Goal: Information Seeking & Learning: Learn about a topic

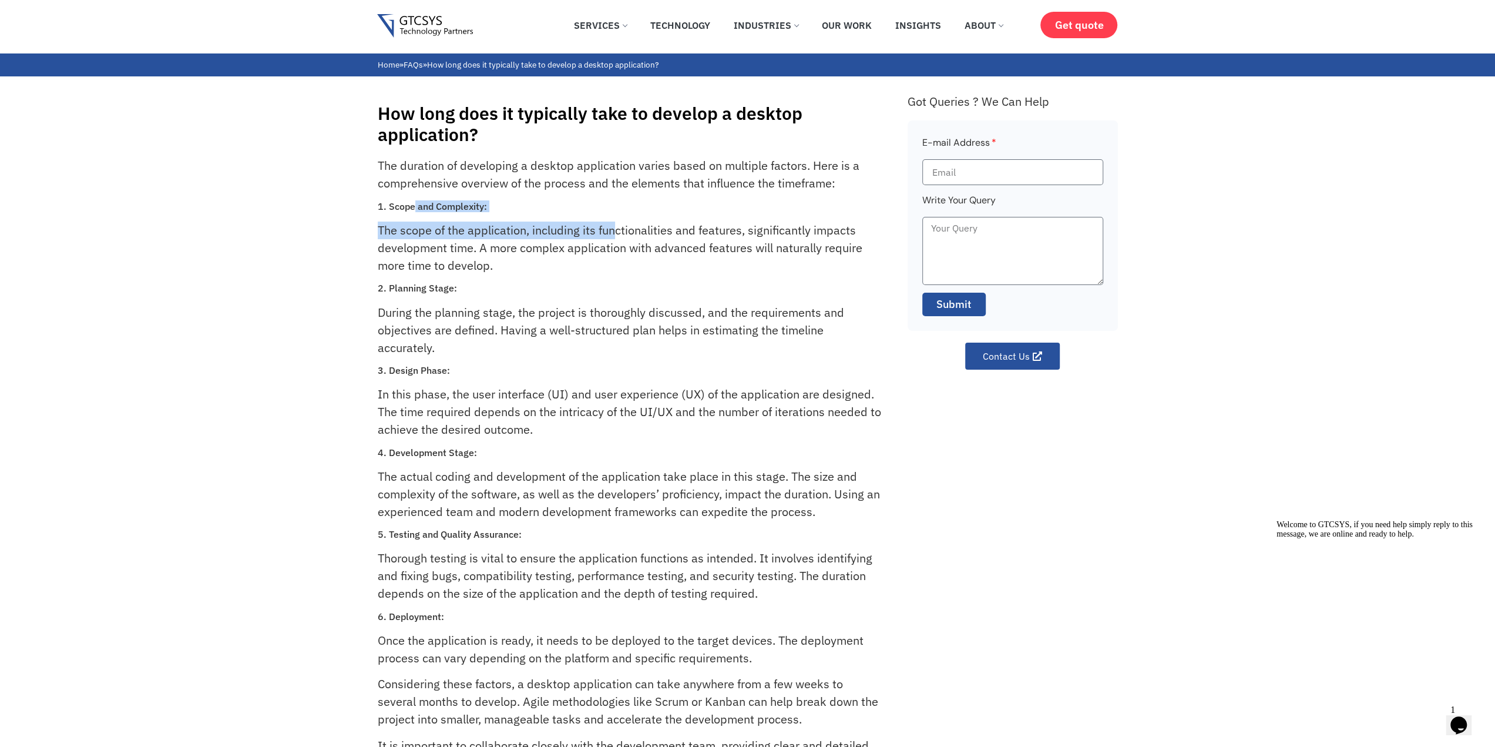
drag, startPoint x: 412, startPoint y: 205, endPoint x: 661, endPoint y: 224, distance: 249.2
click at [652, 224] on div "The duration of developing a desktop application varies based on multiple facto…" at bounding box center [637, 485] width 518 height 656
click at [667, 224] on p "The scope of the application, including its functionalities and features, signi…" at bounding box center [629, 247] width 503 height 53
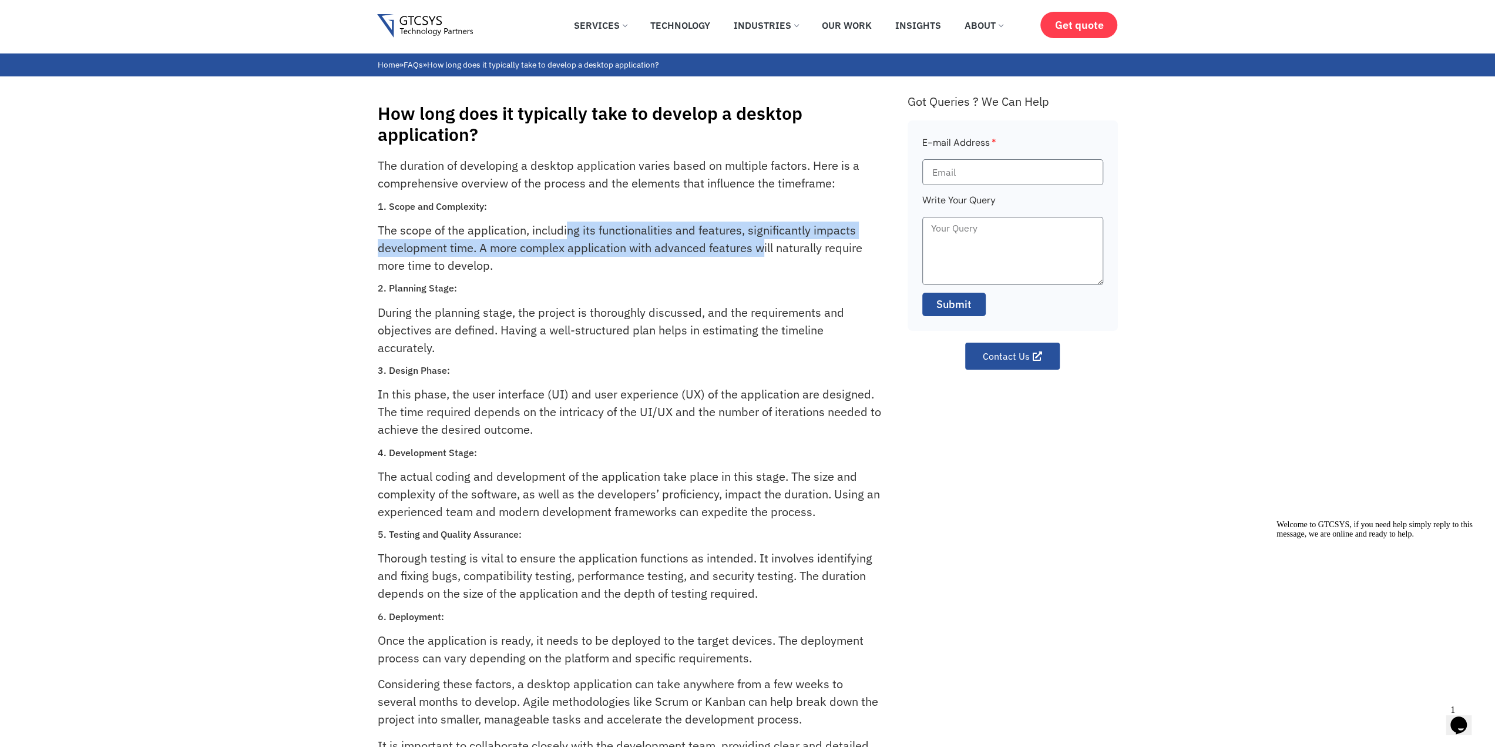
drag, startPoint x: 570, startPoint y: 229, endPoint x: 773, endPoint y: 243, distance: 202.6
click at [773, 243] on p "The scope of the application, including its functionalities and features, signi…" at bounding box center [629, 247] width 503 height 53
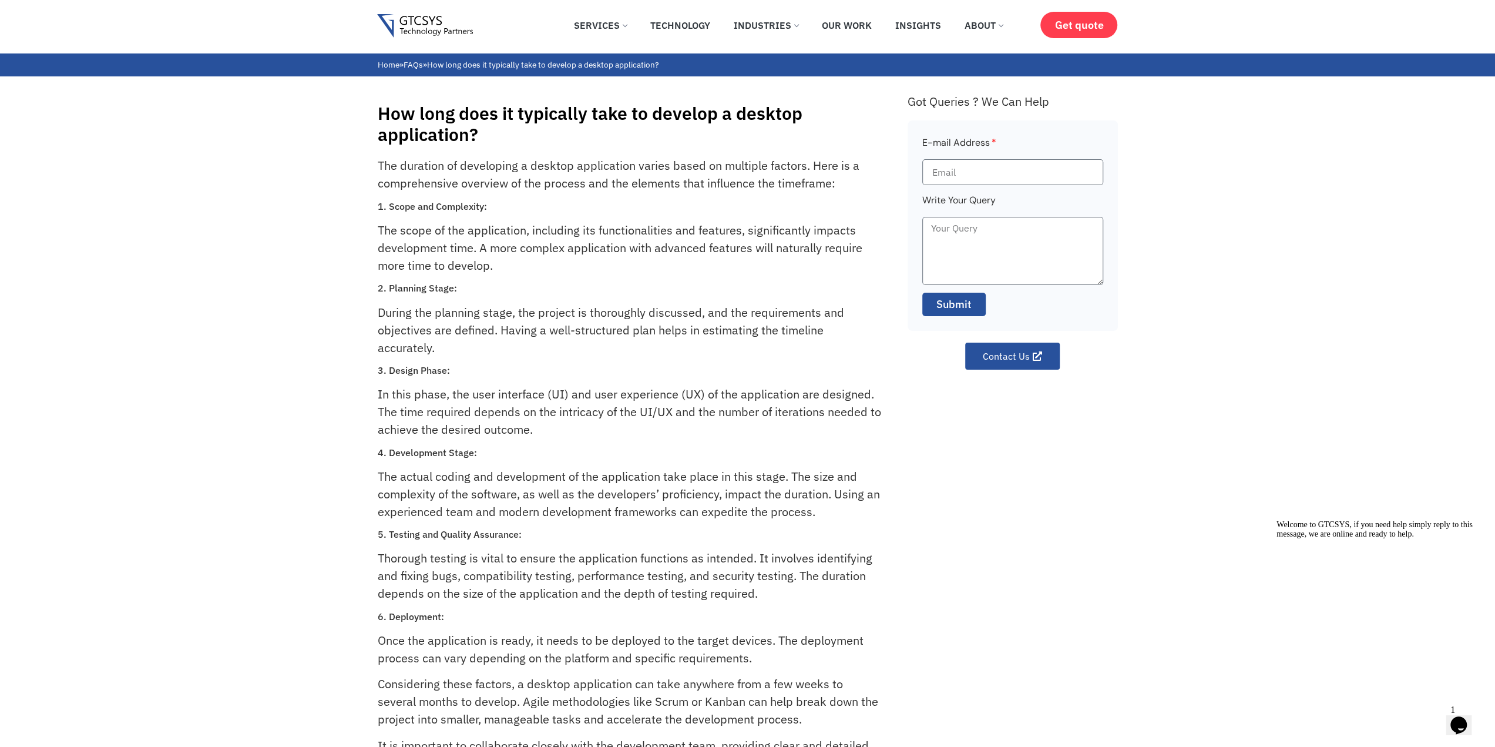
click at [792, 241] on p "The scope of the application, including its functionalities and features, signi…" at bounding box center [629, 247] width 503 height 53
click at [677, 264] on p "The scope of the application, including its functionalities and features, signi…" at bounding box center [629, 247] width 503 height 53
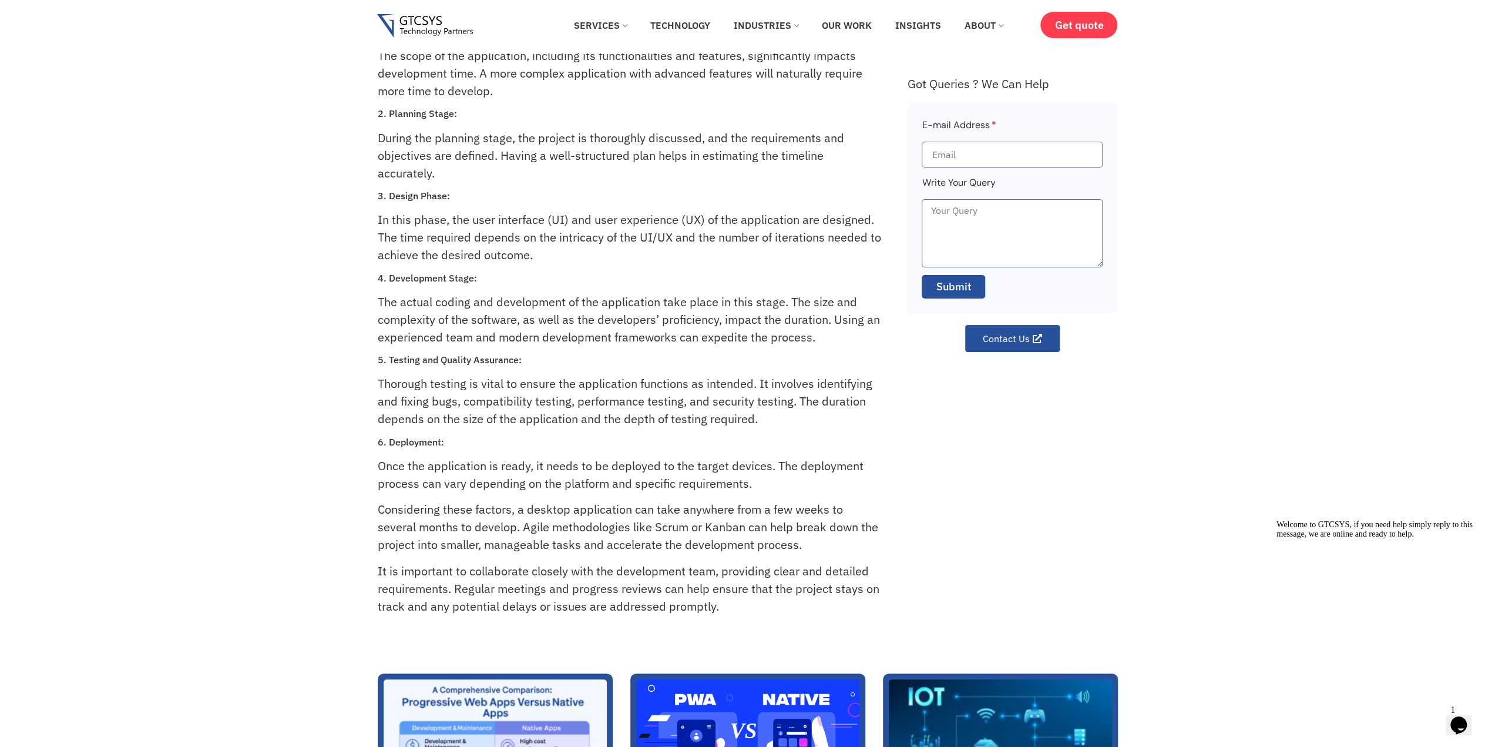
scroll to position [176, 0]
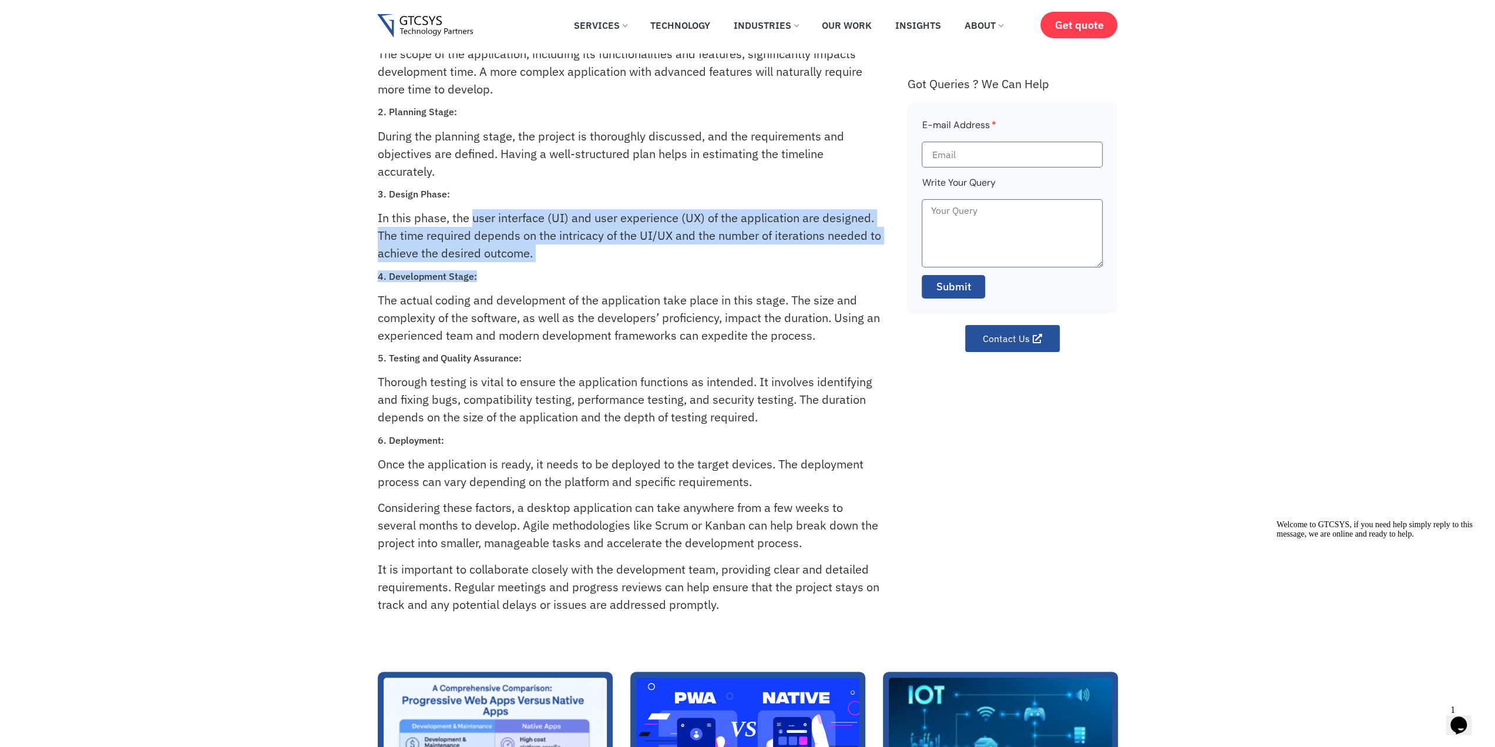
drag, startPoint x: 529, startPoint y: 222, endPoint x: 498, endPoint y: 266, distance: 53.6
click at [498, 266] on div "The duration of developing a desktop application varies based on multiple facto…" at bounding box center [637, 309] width 518 height 656
click at [493, 264] on div "The duration of developing a desktop application varies based on multiple facto…" at bounding box center [637, 309] width 518 height 656
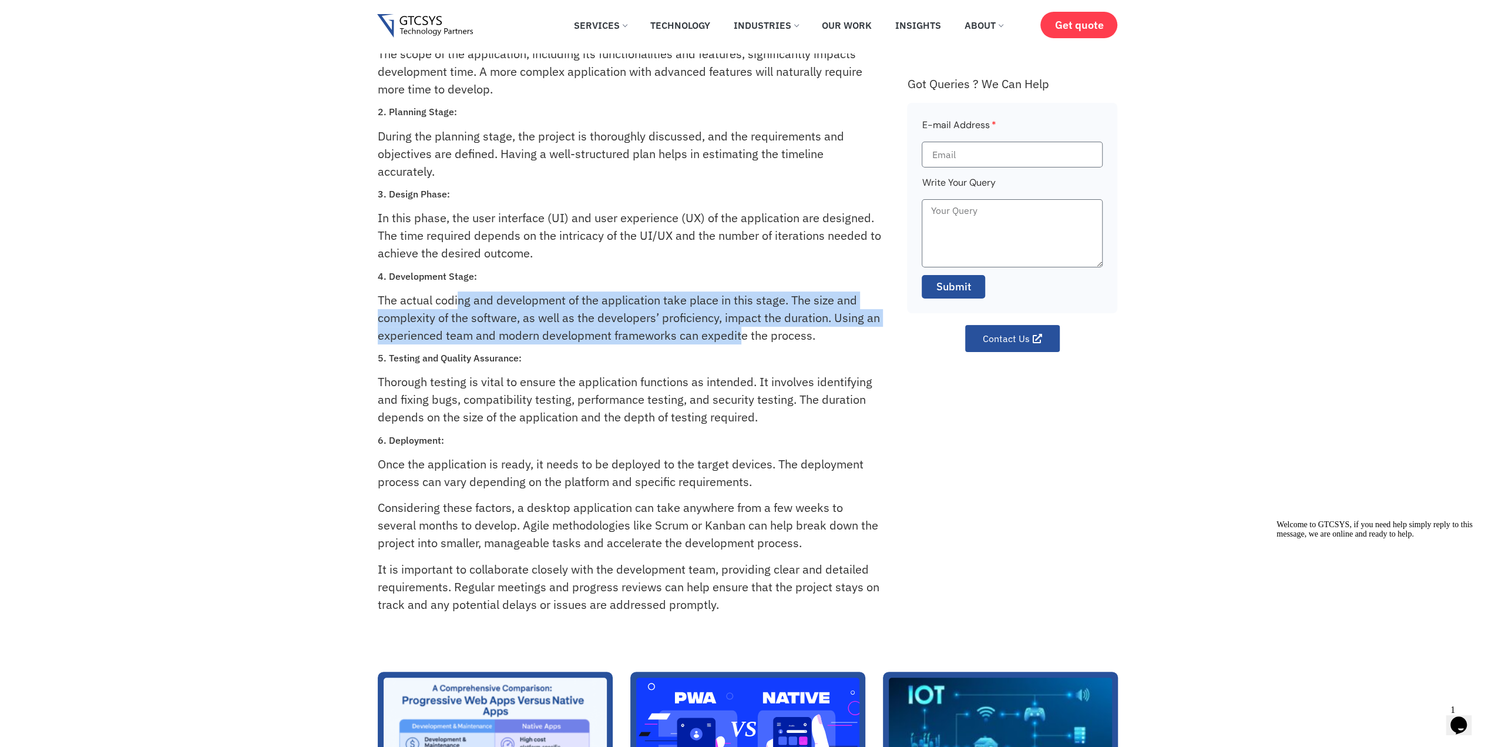
drag, startPoint x: 459, startPoint y: 302, endPoint x: 753, endPoint y: 330, distance: 294.5
click at [750, 330] on p "The actual coding and development of the application take place in this stage. …" at bounding box center [629, 317] width 503 height 53
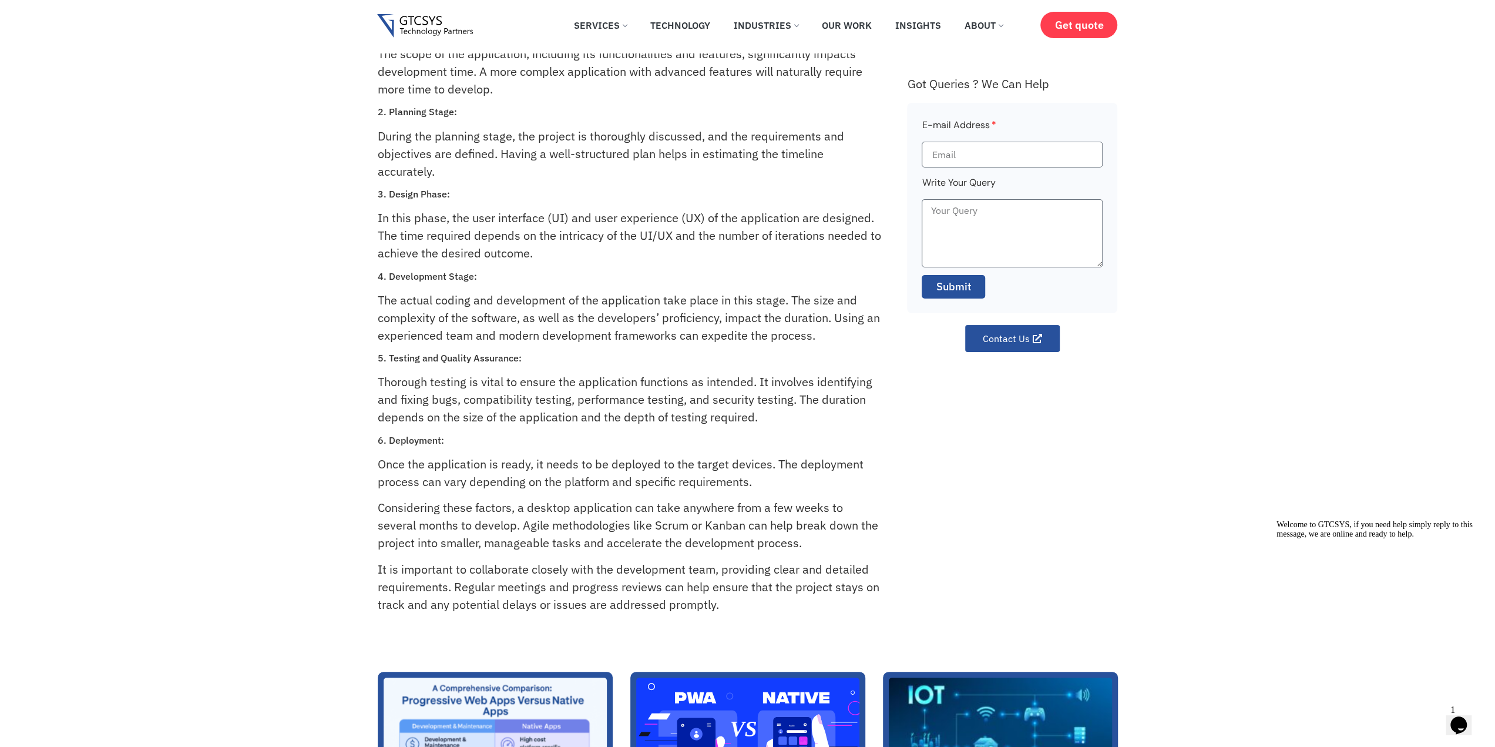
click at [753, 330] on p "The actual coding and development of the application take place in this stage. …" at bounding box center [629, 317] width 503 height 53
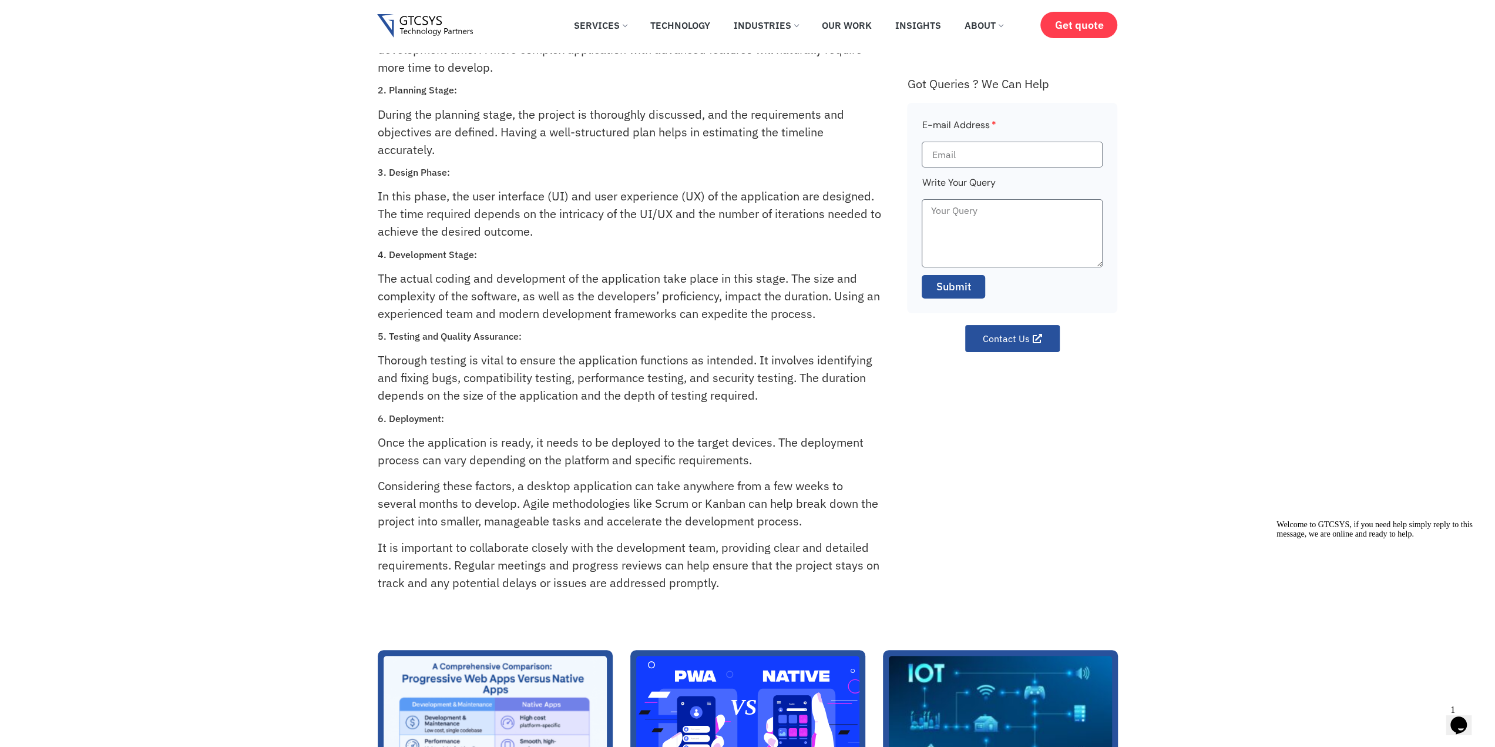
scroll to position [294, 0]
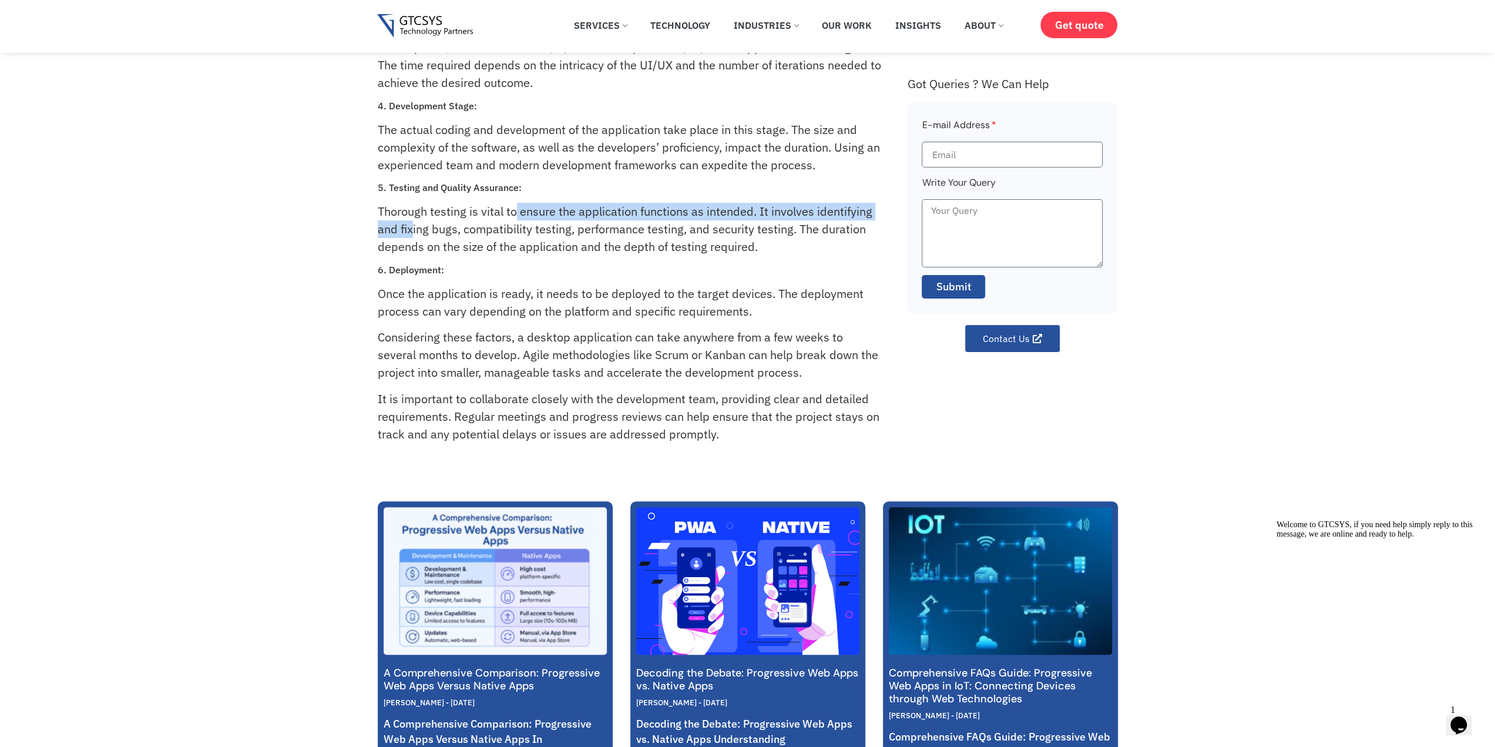
drag, startPoint x: 411, startPoint y: 226, endPoint x: 519, endPoint y: 239, distance: 108.4
click at [517, 223] on p "Thorough testing is vital to ensure the application functions as intended. It i…" at bounding box center [629, 229] width 503 height 53
click at [521, 240] on p "Thorough testing is vital to ensure the application functions as intended. It i…" at bounding box center [629, 229] width 503 height 53
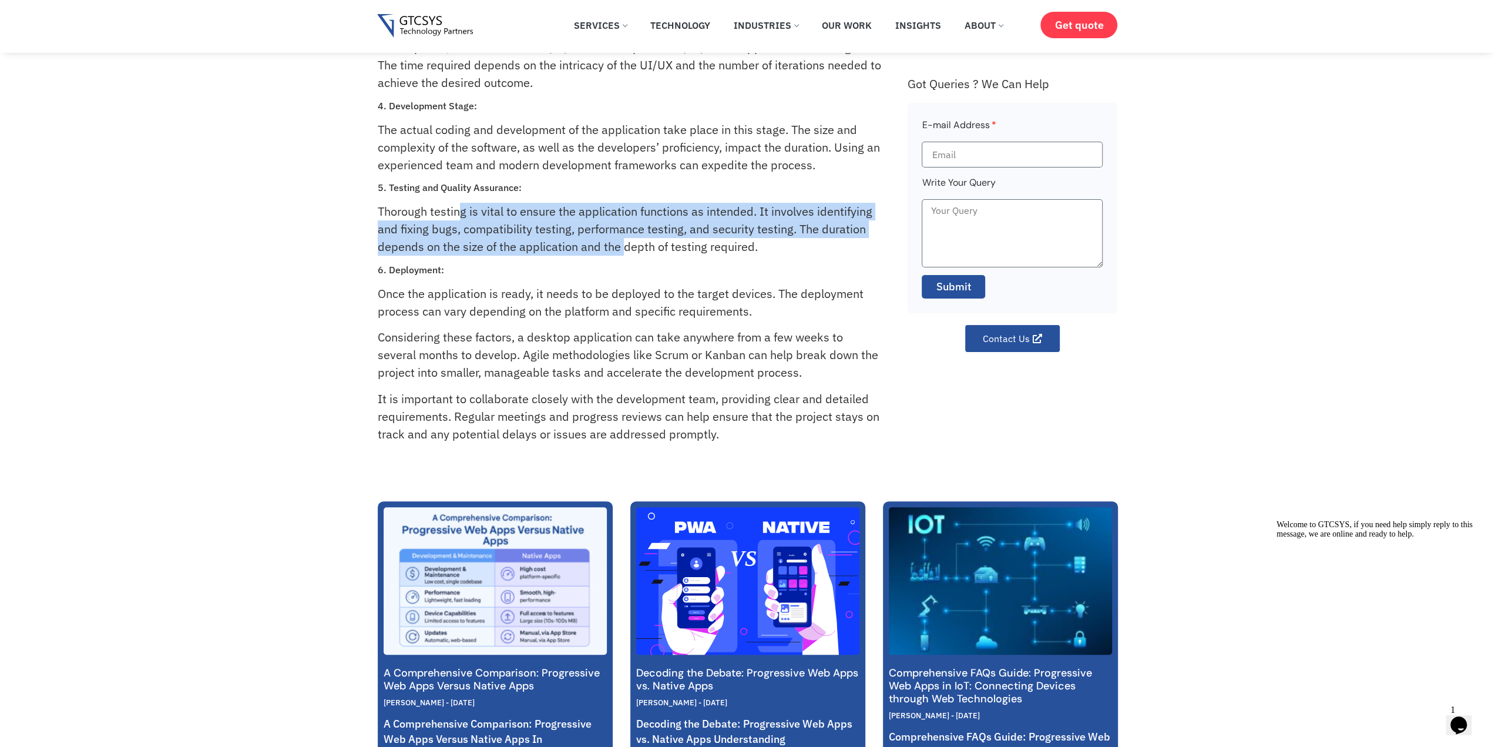
drag, startPoint x: 463, startPoint y: 218, endPoint x: 652, endPoint y: 241, distance: 190.0
click at [629, 244] on p "Thorough testing is vital to ensure the application functions as intended. It i…" at bounding box center [629, 229] width 503 height 53
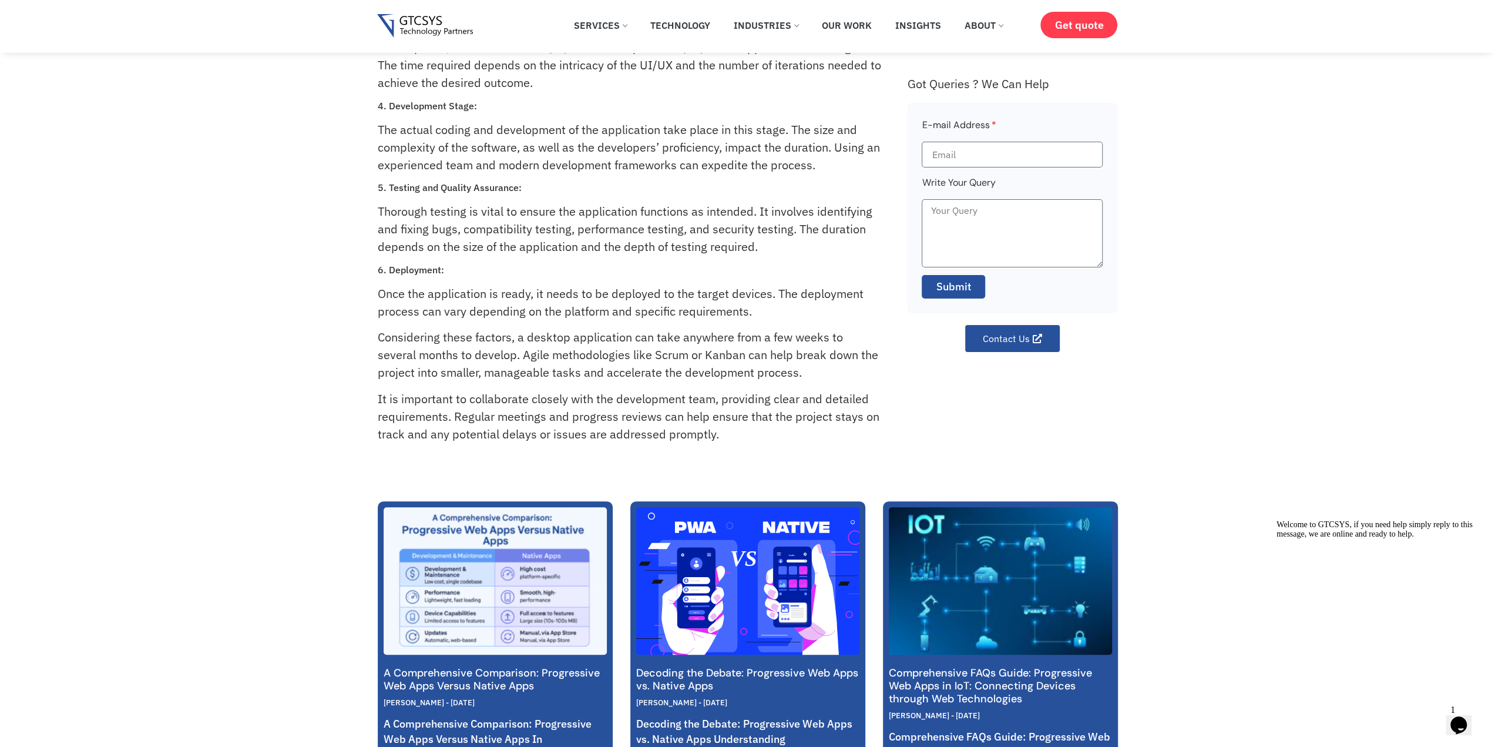
click at [653, 241] on p "Thorough testing is vital to ensure the application functions as intended. It i…" at bounding box center [629, 229] width 503 height 53
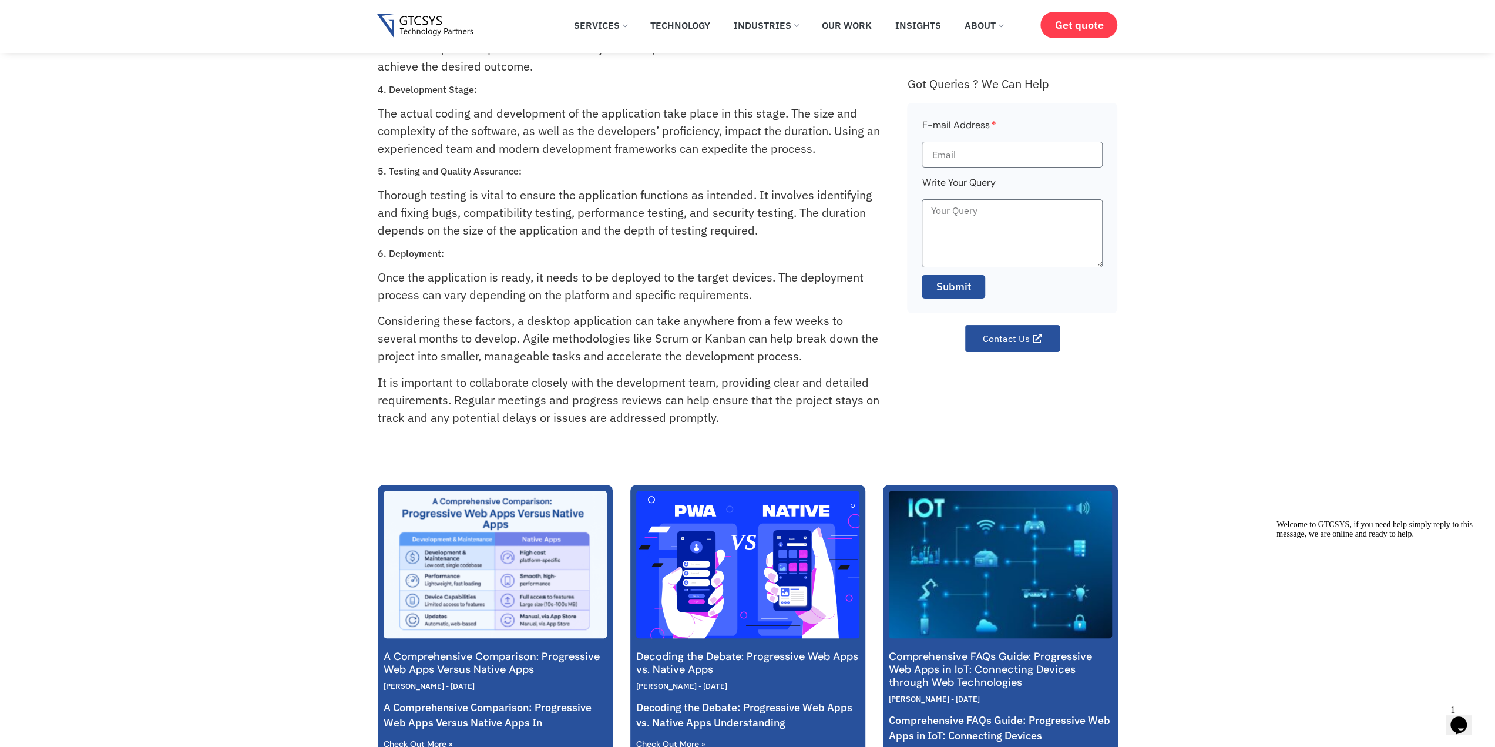
scroll to position [352, 0]
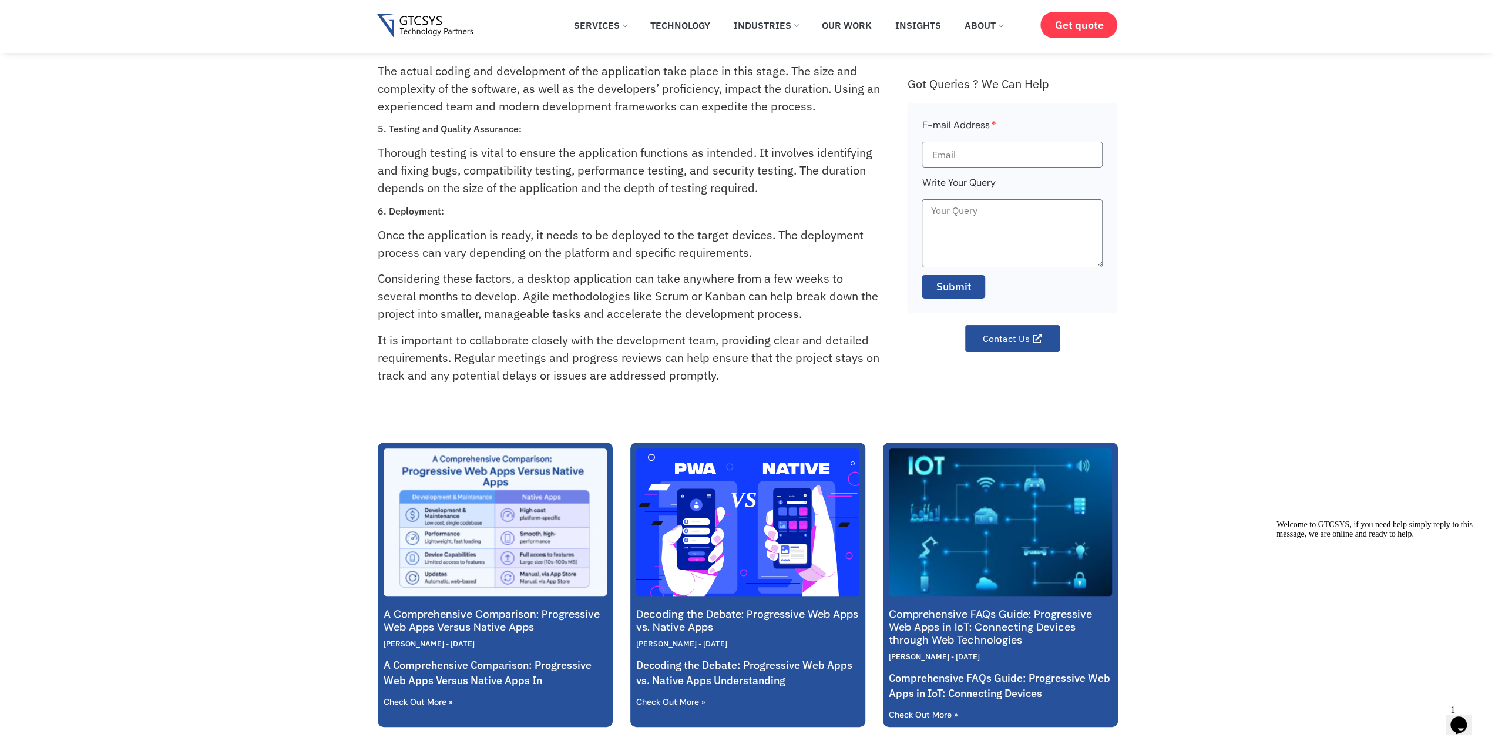
click at [334, 221] on div "How long does it typically take to develop a desktop application? The duration …" at bounding box center [747, 39] width 1495 height 736
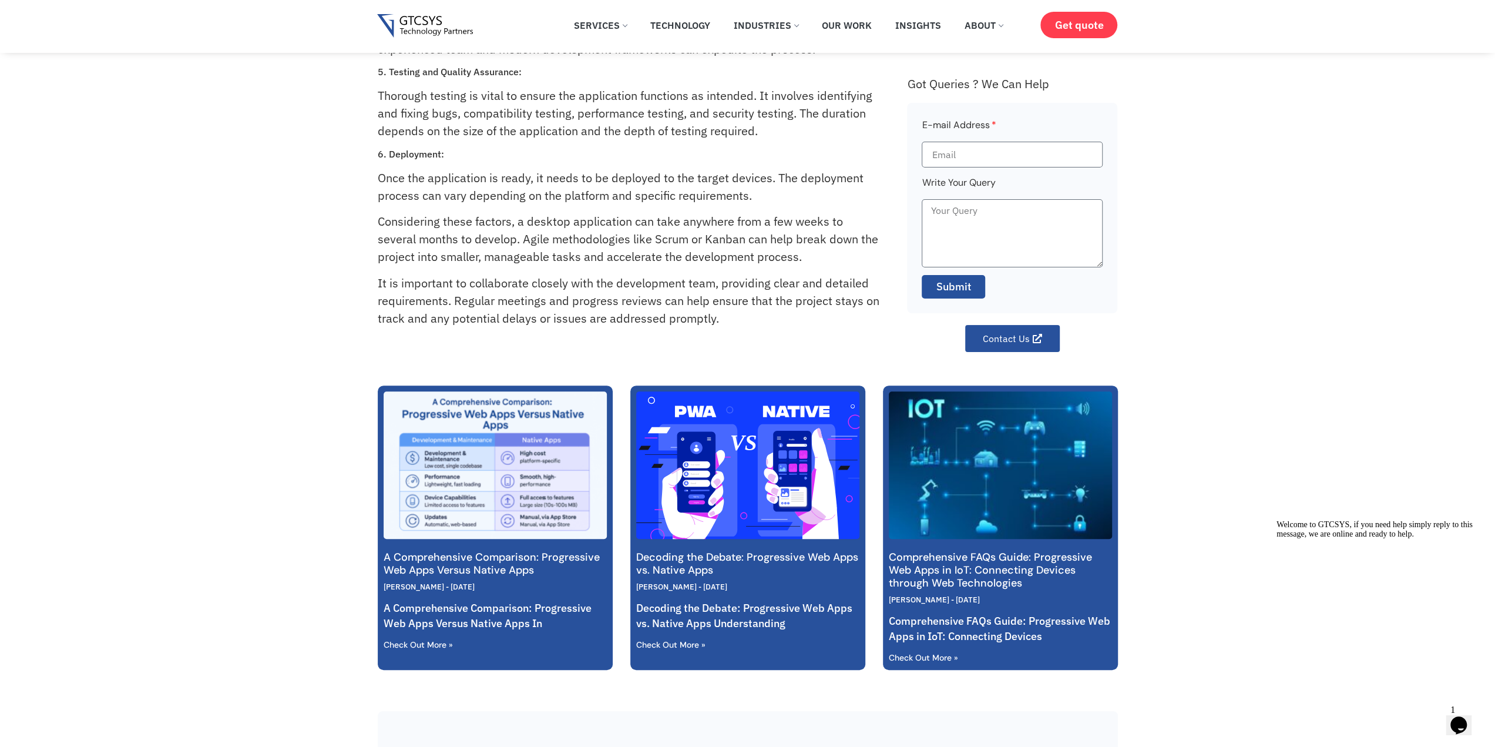
scroll to position [411, 0]
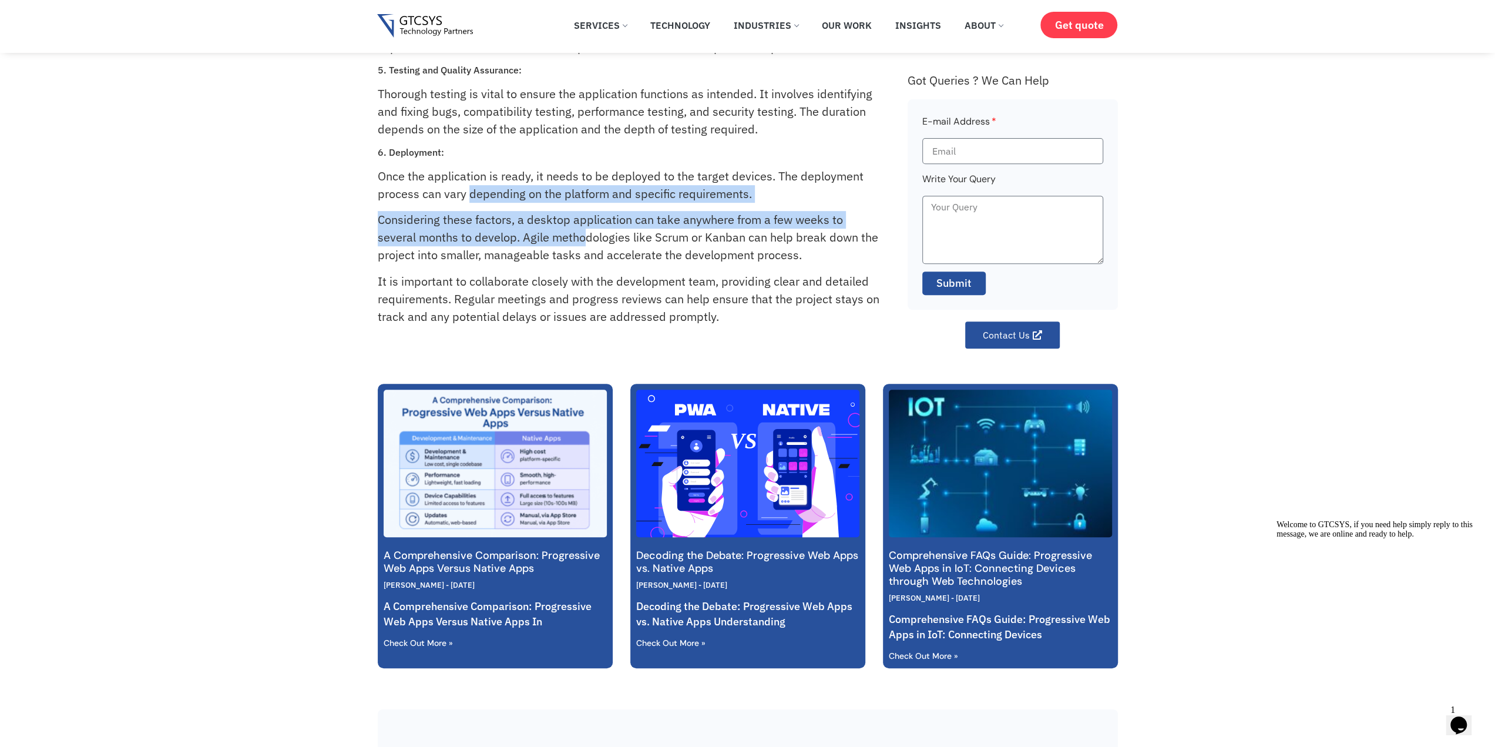
drag, startPoint x: 470, startPoint y: 191, endPoint x: 598, endPoint y: 234, distance: 135.2
click at [598, 234] on div "The duration of developing a desktop application varies based on multiple facto…" at bounding box center [637, 21] width 518 height 656
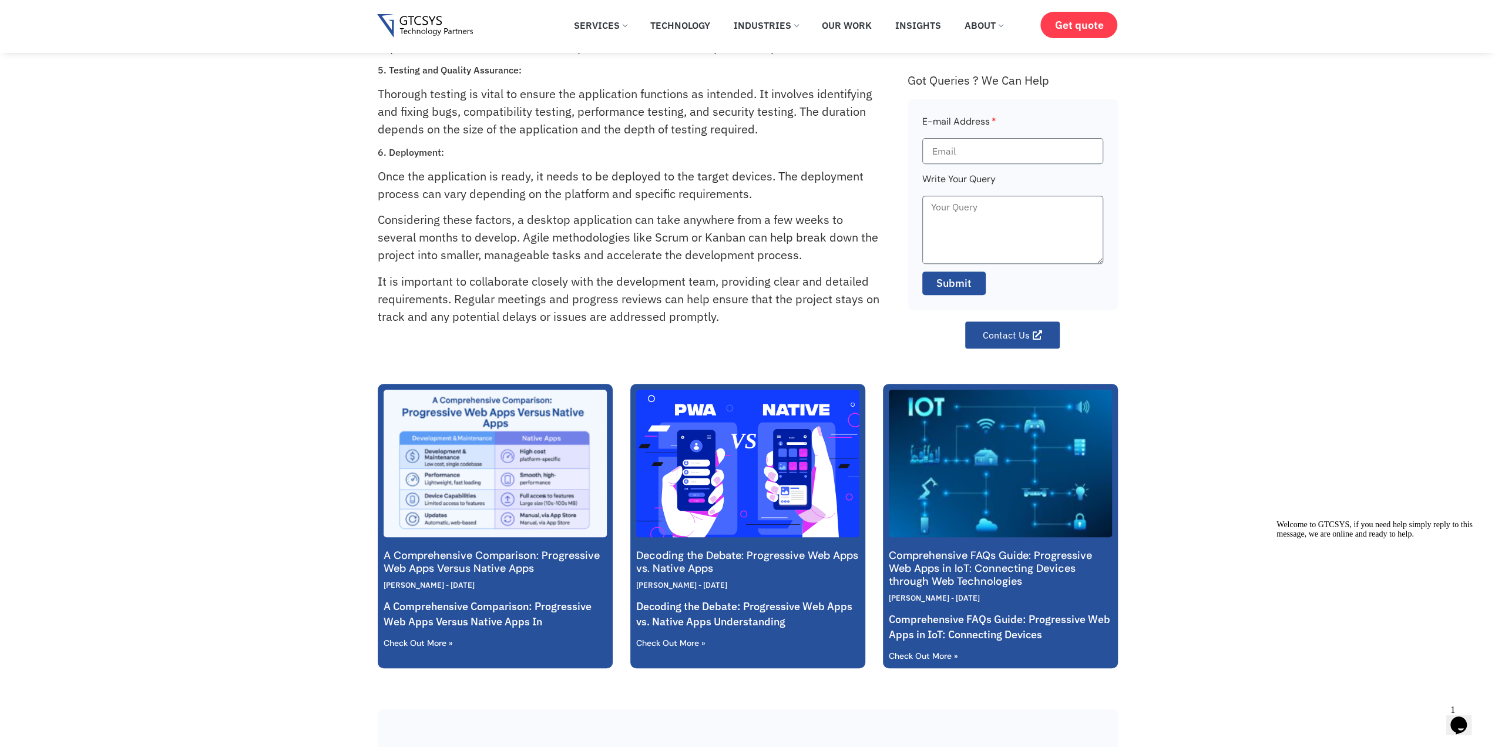
click at [609, 236] on p "Considering these factors, a desktop application can take anywhere from a few w…" at bounding box center [629, 237] width 503 height 53
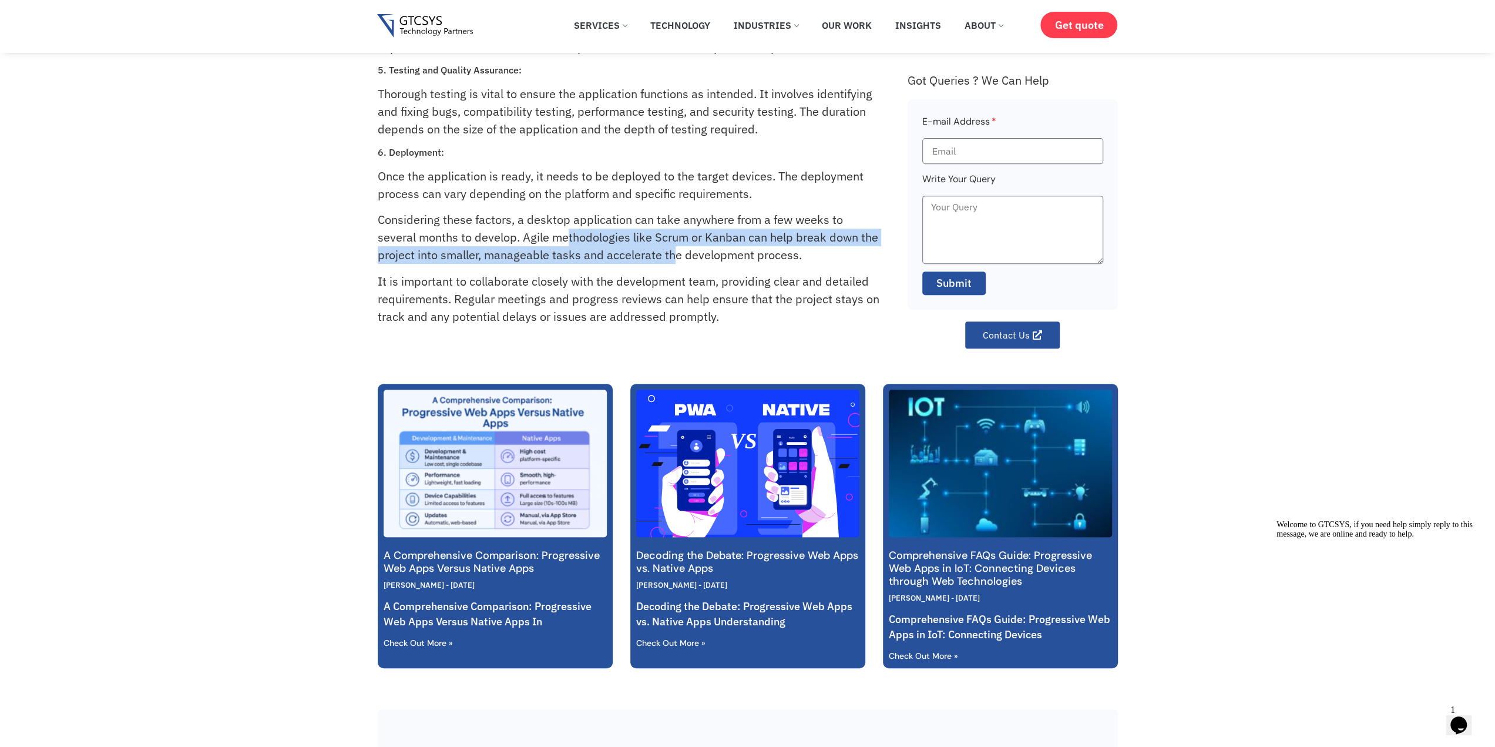
drag, startPoint x: 568, startPoint y: 242, endPoint x: 688, endPoint y: 253, distance: 120.9
click at [688, 253] on p "Considering these factors, a desktop application can take anywhere from a few w…" at bounding box center [629, 237] width 503 height 53
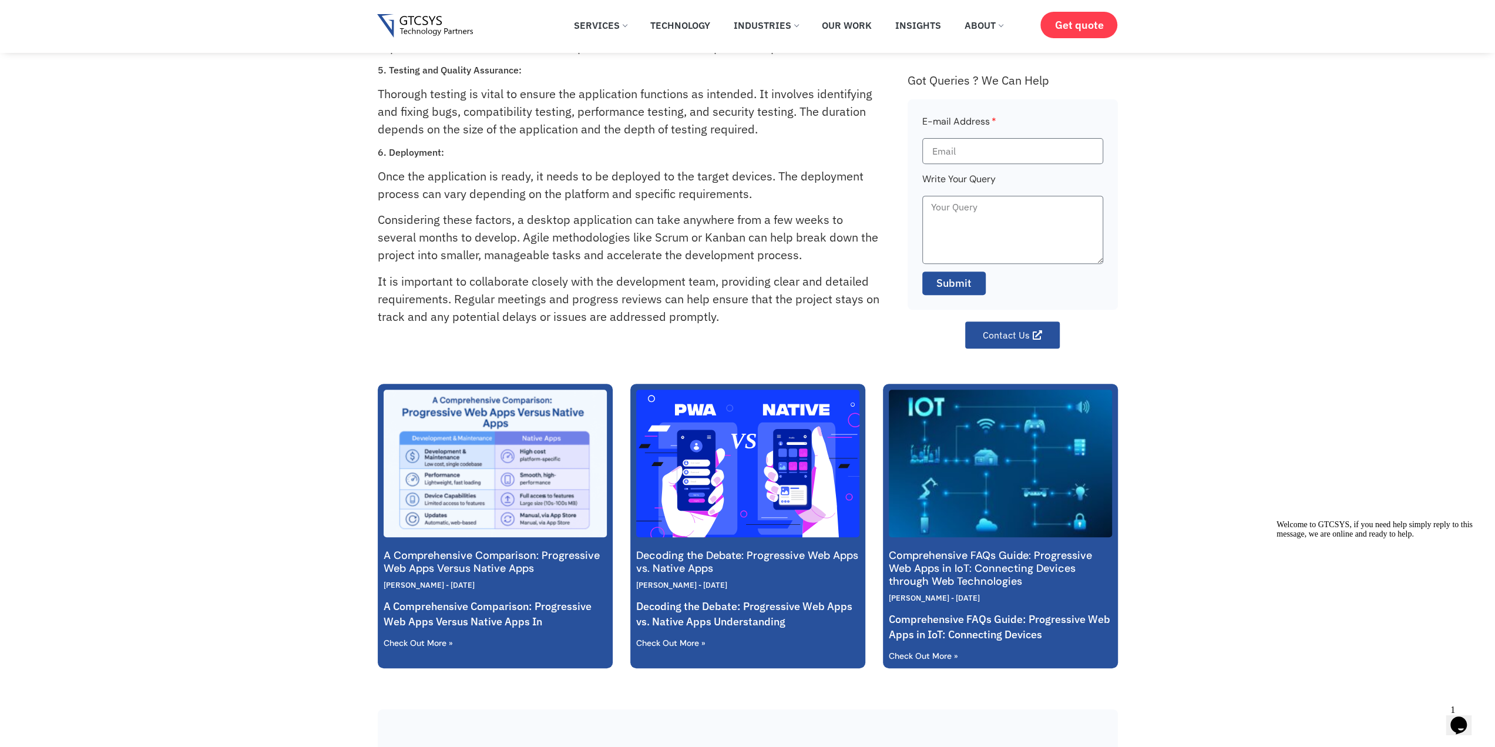
click at [704, 252] on p "Considering these factors, a desktop application can take anywhere from a few w…" at bounding box center [629, 237] width 503 height 53
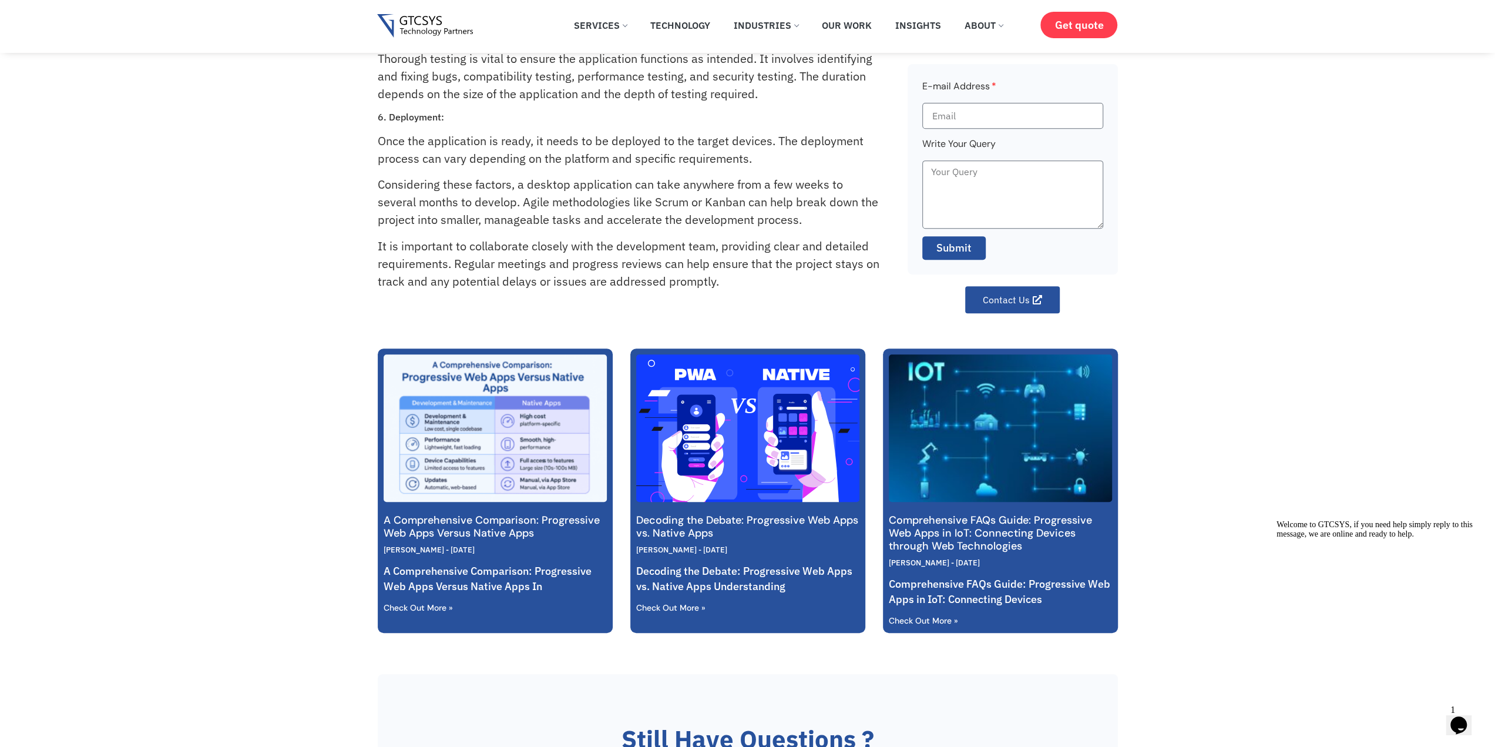
scroll to position [470, 0]
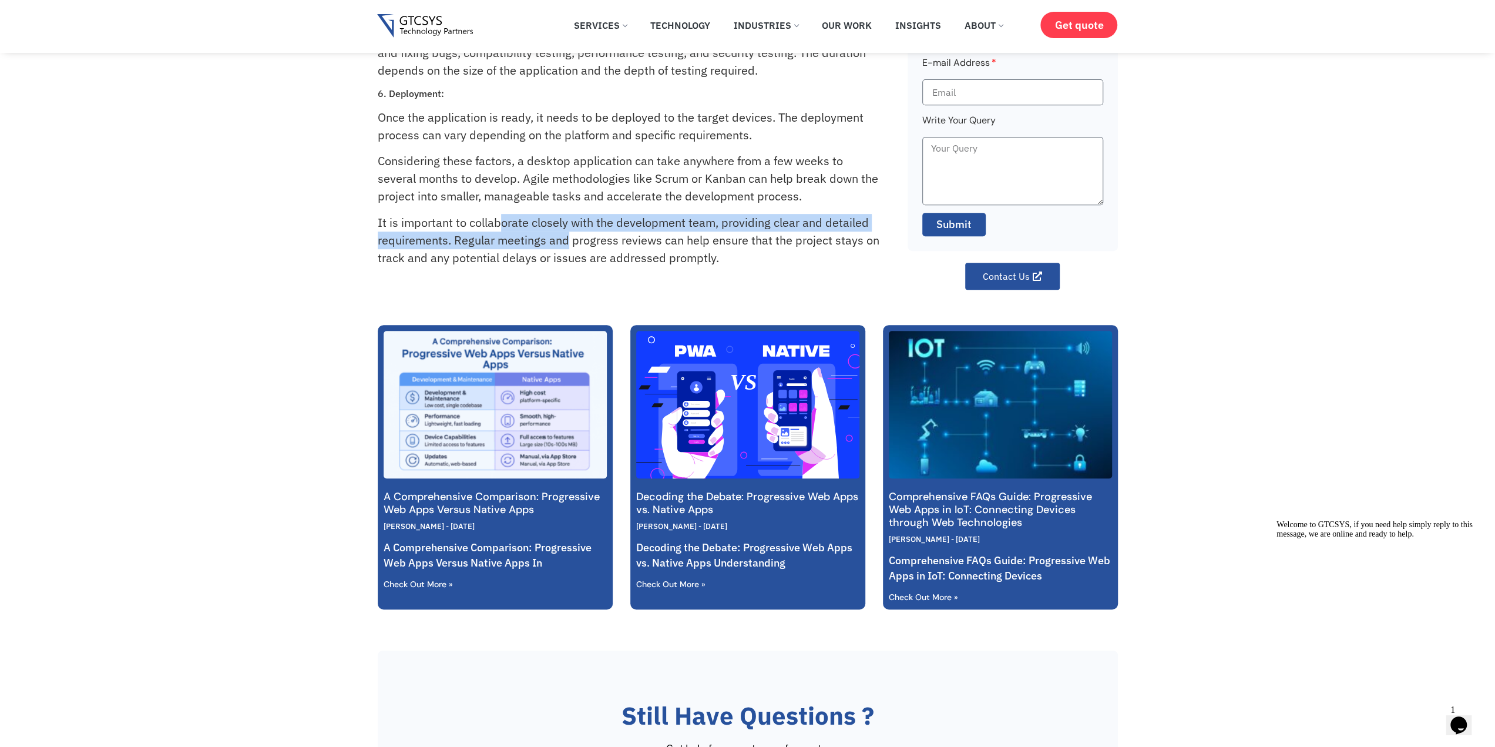
drag, startPoint x: 498, startPoint y: 220, endPoint x: 605, endPoint y: 246, distance: 109.9
click at [578, 246] on p "It is important to collaborate closely with the development team, providing cle…" at bounding box center [629, 240] width 503 height 53
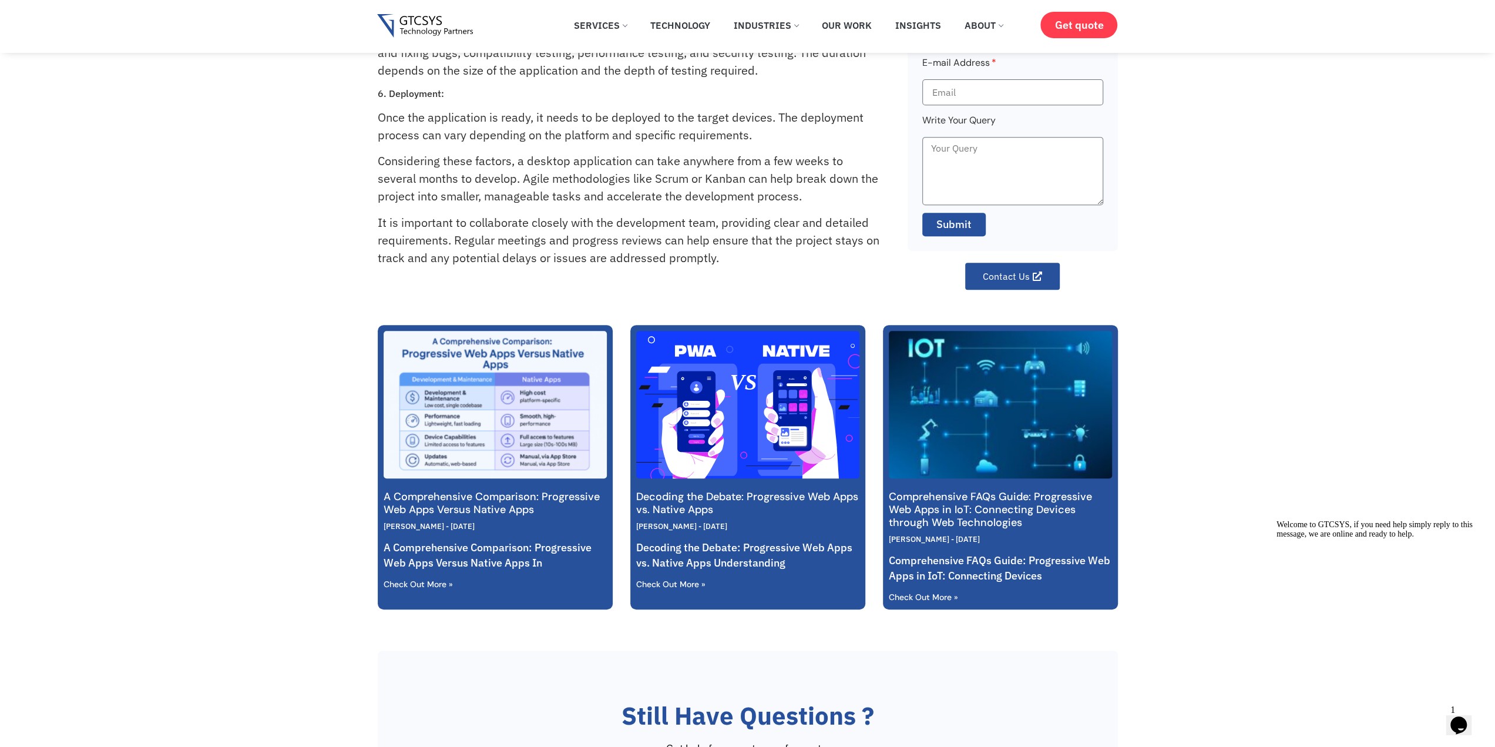
click at [605, 246] on p "It is important to collaborate closely with the development team, providing cle…" at bounding box center [629, 240] width 503 height 53
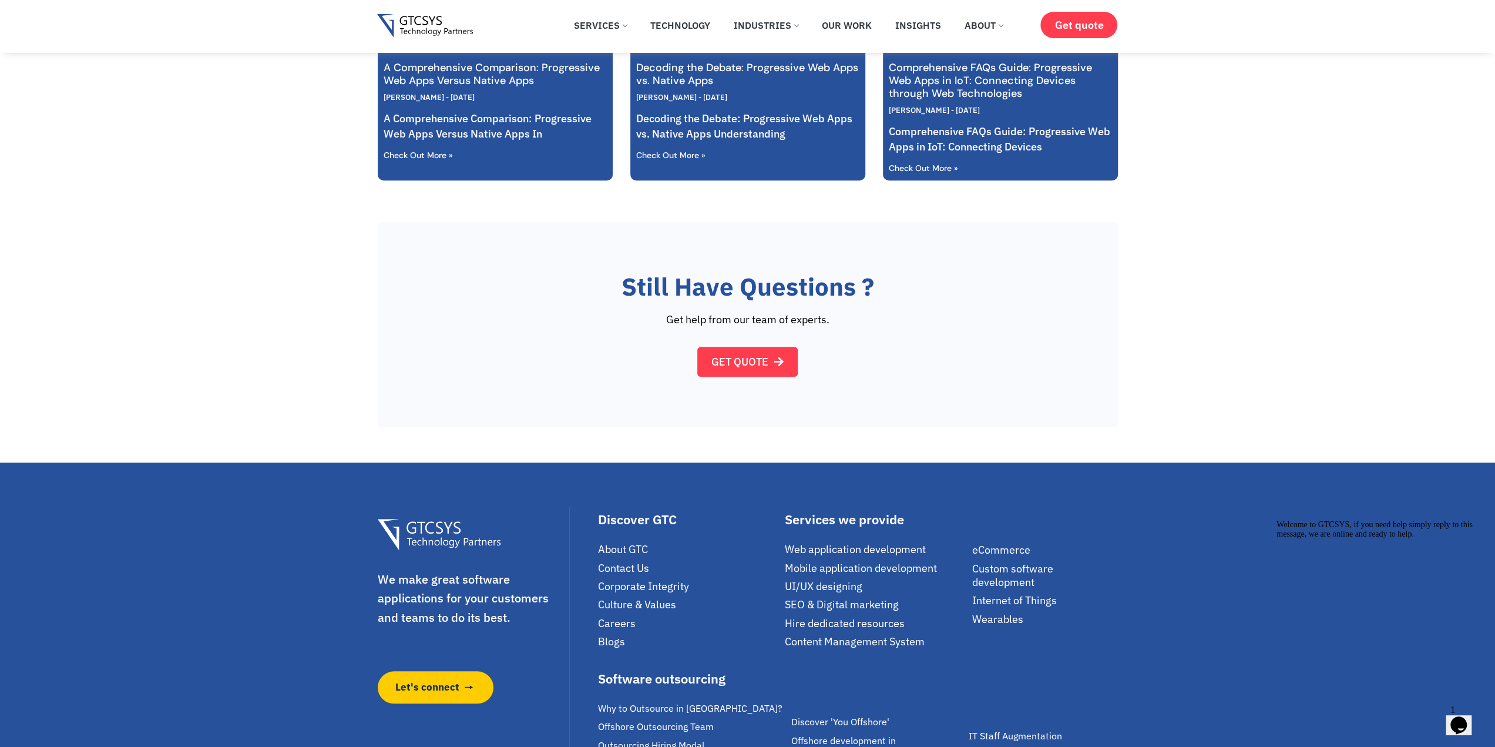
scroll to position [999, 0]
